Goal: Transaction & Acquisition: Purchase product/service

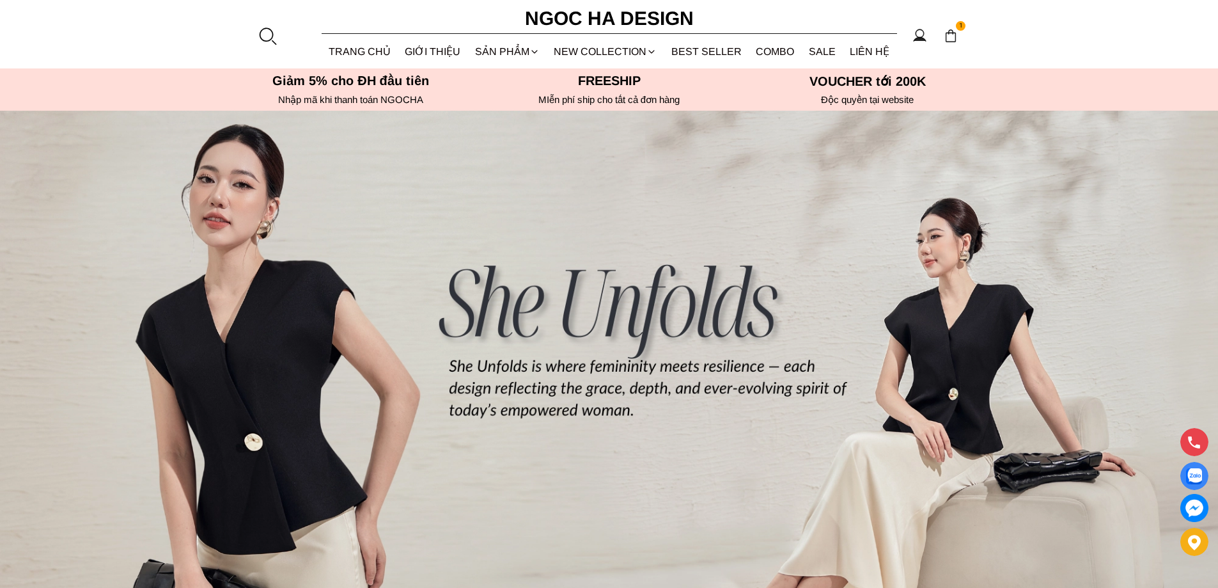
click at [269, 36] on div at bounding box center [267, 35] width 19 height 19
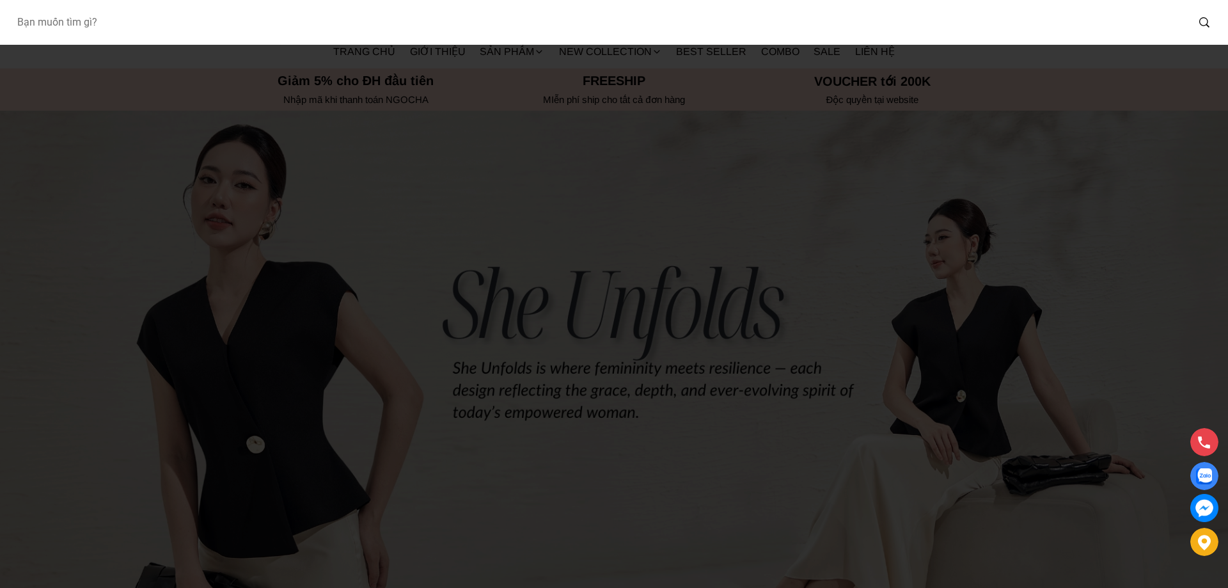
click at [251, 15] on input "Input search Bạn muốn tìm gì?" at bounding box center [596, 22] width 1180 height 29
type input "bj127"
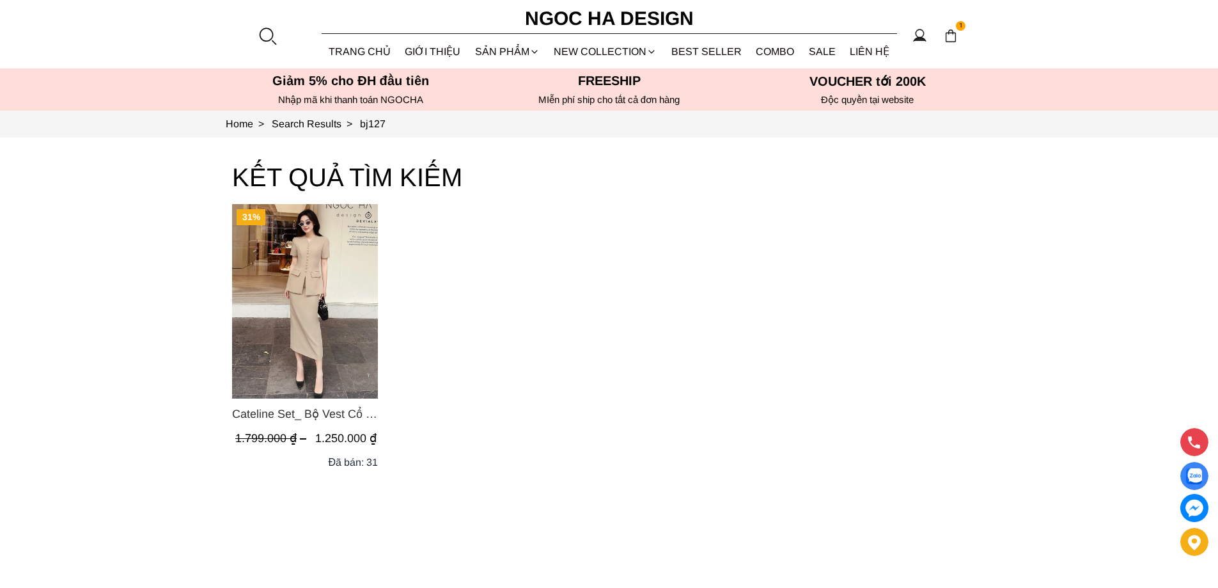
click at [321, 275] on img "Product image - Cateline Set_ Bộ Vest Cổ V Đính Cúc Nhí Chân Váy Bút Chì BJ127" at bounding box center [305, 301] width 146 height 194
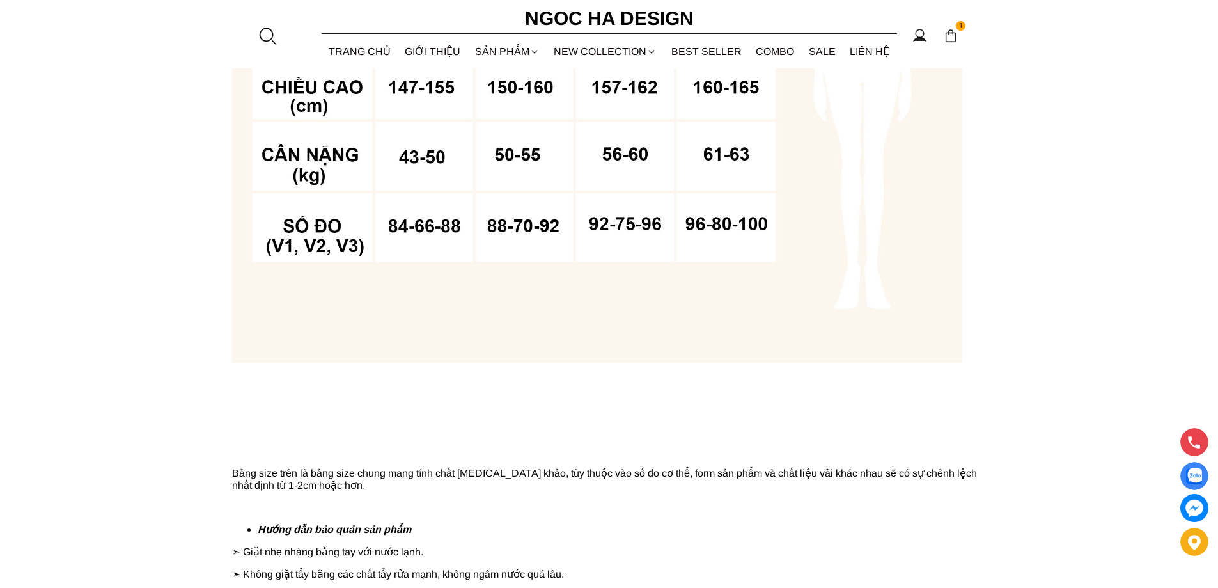
scroll to position [1023, 0]
